Goal: Information Seeking & Learning: Learn about a topic

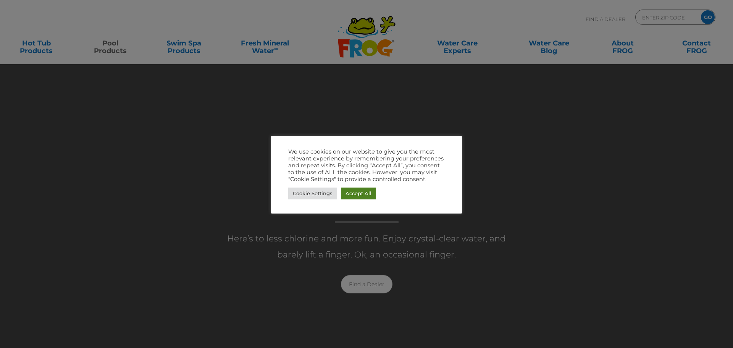
click at [364, 196] on link "Accept All" at bounding box center [358, 193] width 35 height 12
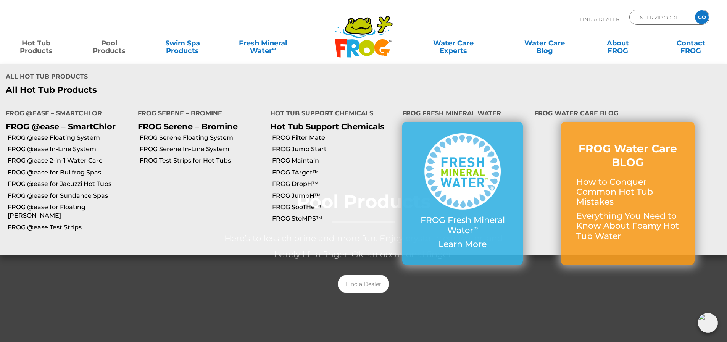
click at [40, 49] on link "Hot Tub Products" at bounding box center [36, 42] width 57 height 15
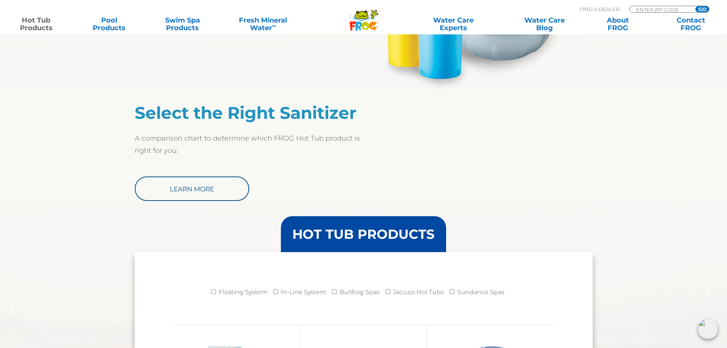
scroll to position [573, 0]
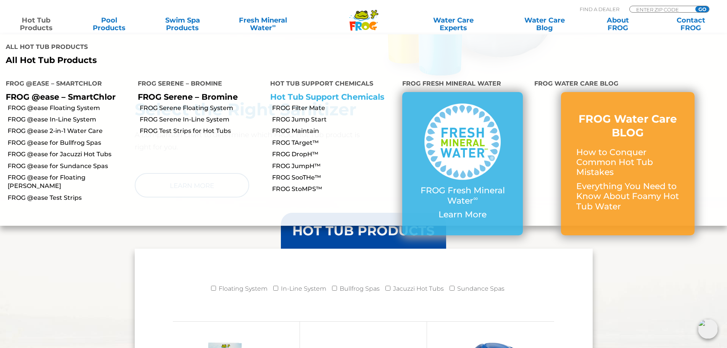
click at [307, 92] on link "Hot Tub Support Chemicals" at bounding box center [327, 97] width 114 height 10
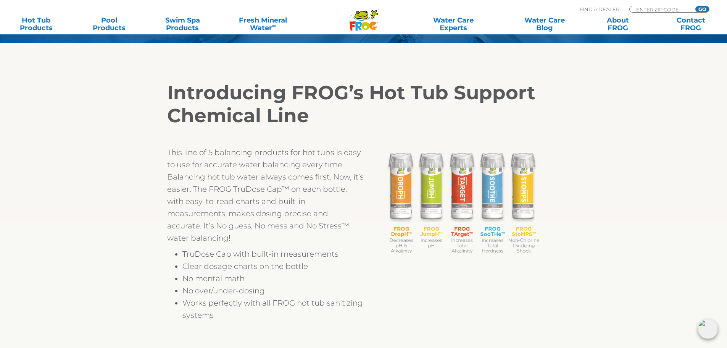
scroll to position [191, 0]
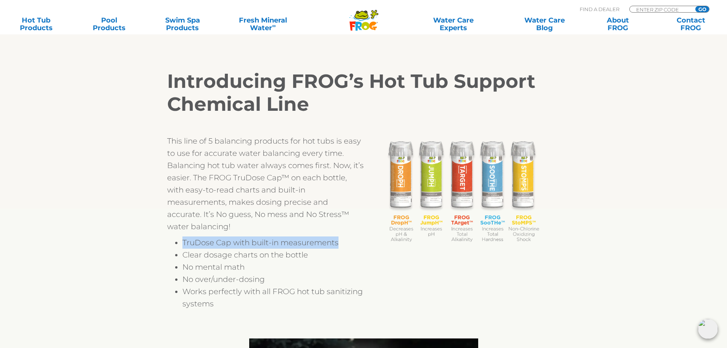
drag, startPoint x: 187, startPoint y: 241, endPoint x: 344, endPoint y: 243, distance: 156.9
click at [344, 243] on li "TruDose Cap with built-in measurements" at bounding box center [272, 242] width 181 height 12
click at [323, 246] on li "TruDose Cap with built-in measurements" at bounding box center [272, 242] width 181 height 12
click at [301, 252] on li "Clear dosage charts on the bottle" at bounding box center [272, 254] width 181 height 12
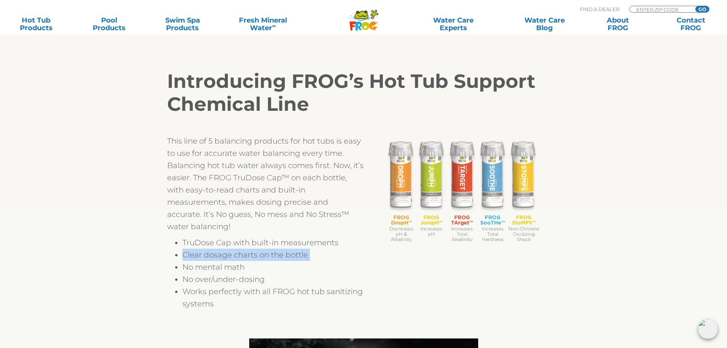
click at [301, 252] on li "Clear dosage charts on the bottle" at bounding box center [272, 254] width 181 height 12
click at [250, 269] on li "No mental math" at bounding box center [272, 267] width 181 height 12
click at [244, 265] on li "No mental math" at bounding box center [272, 267] width 181 height 12
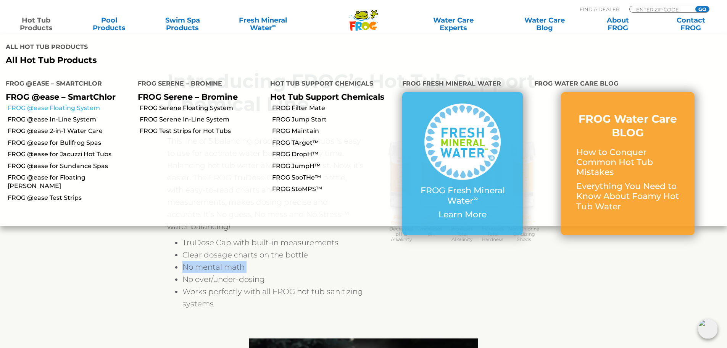
click at [77, 104] on link "FROG @ease Floating System" at bounding box center [70, 108] width 124 height 8
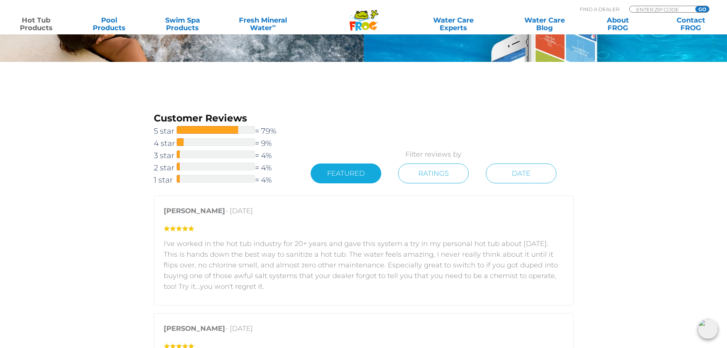
scroll to position [1031, 0]
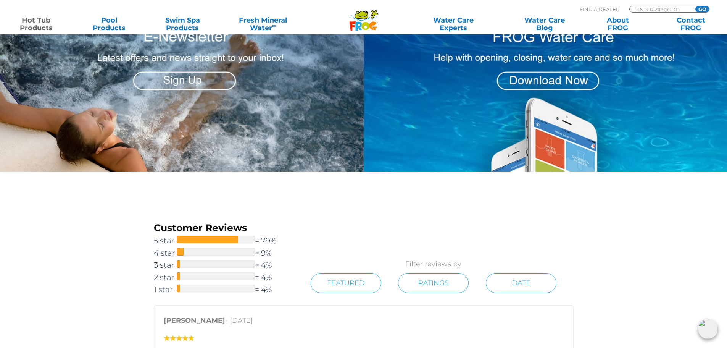
click at [567, 113] on img at bounding box center [546, 96] width 364 height 150
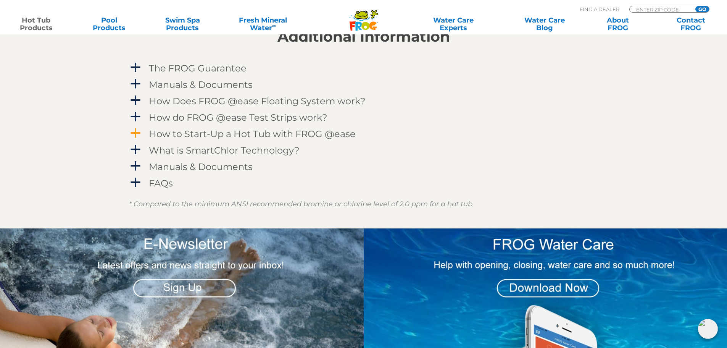
scroll to position [802, 0]
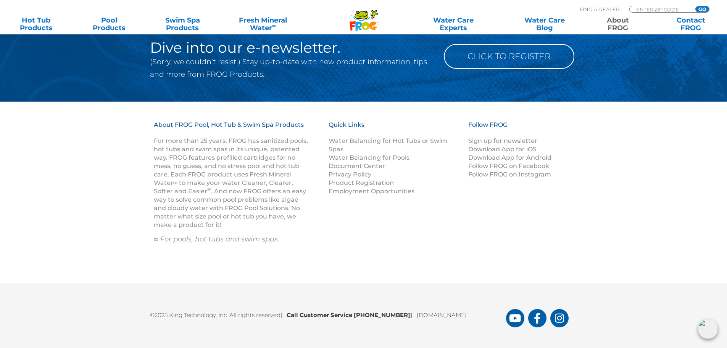
scroll to position [1007, 0]
